Goal: Check status

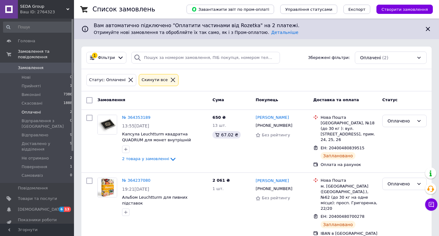
click at [31, 110] on span "Оплачені" at bounding box center [31, 113] width 19 height 6
click at [31, 101] on span "Скасовані" at bounding box center [32, 104] width 21 height 6
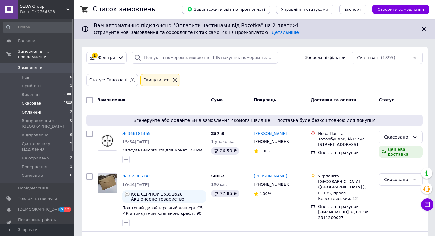
click at [30, 110] on span "Оплачені" at bounding box center [31, 113] width 19 height 6
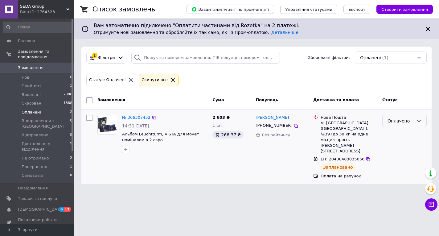
click at [400, 120] on div "Оплачено" at bounding box center [401, 121] width 27 height 7
click at [396, 160] on li "Відправлено" at bounding box center [405, 165] width 44 height 11
